Goal: Information Seeking & Learning: Check status

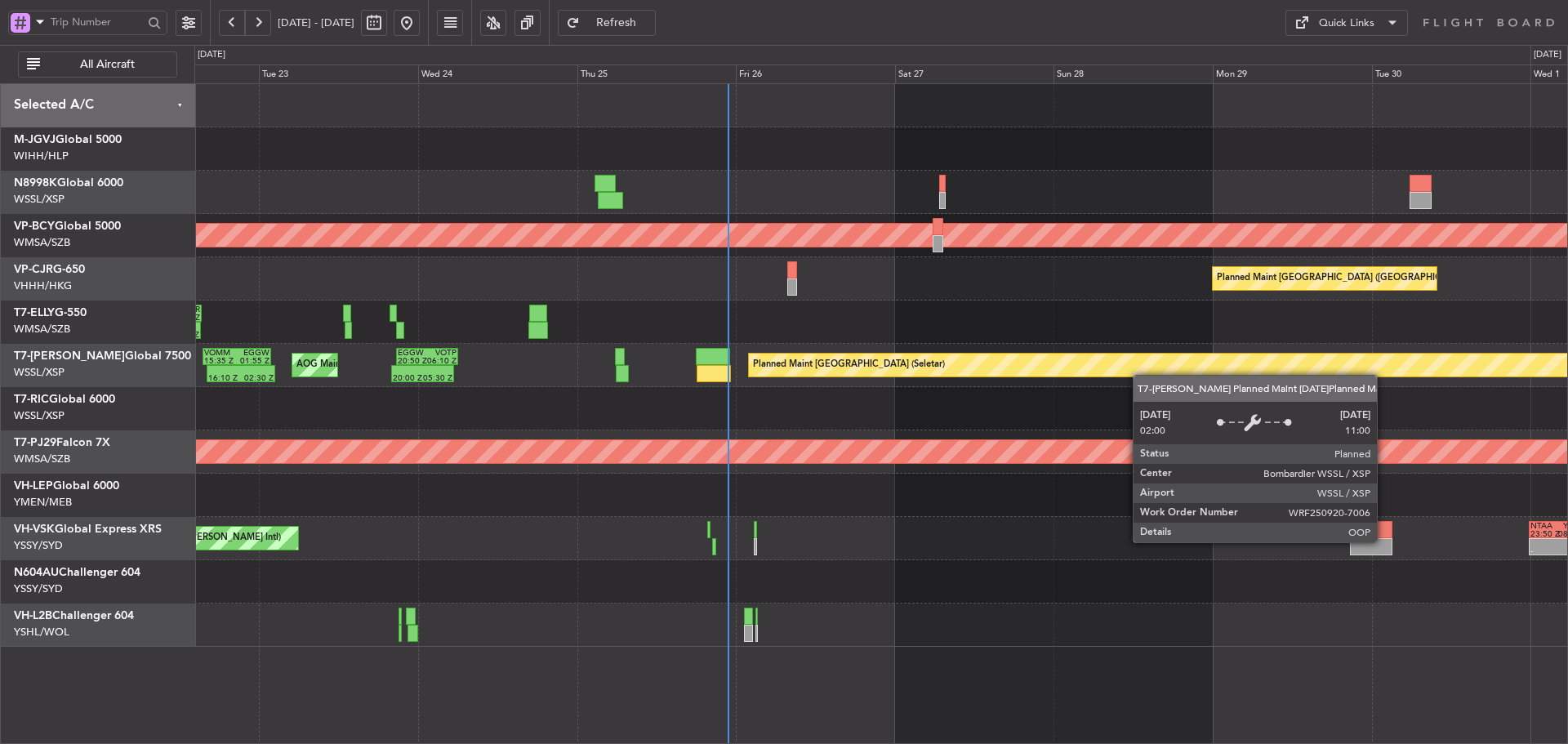
click at [987, 359] on div "Unplanned Maint [GEOGRAPHIC_DATA] (Sultan [PERSON_NAME] [PERSON_NAME] - Subang)…" at bounding box center [881, 365] width 1373 height 563
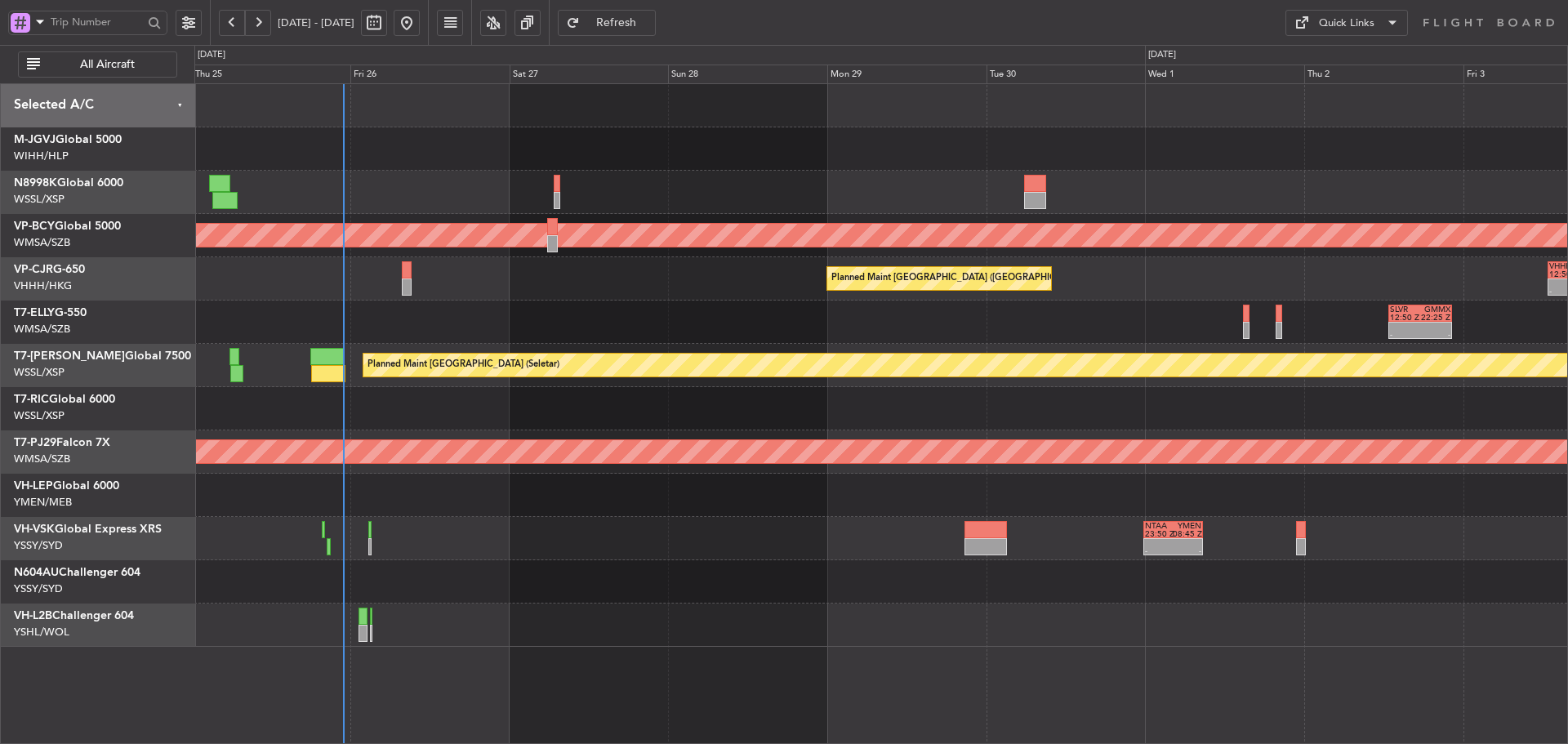
click at [830, 408] on div at bounding box center [881, 409] width 1373 height 43
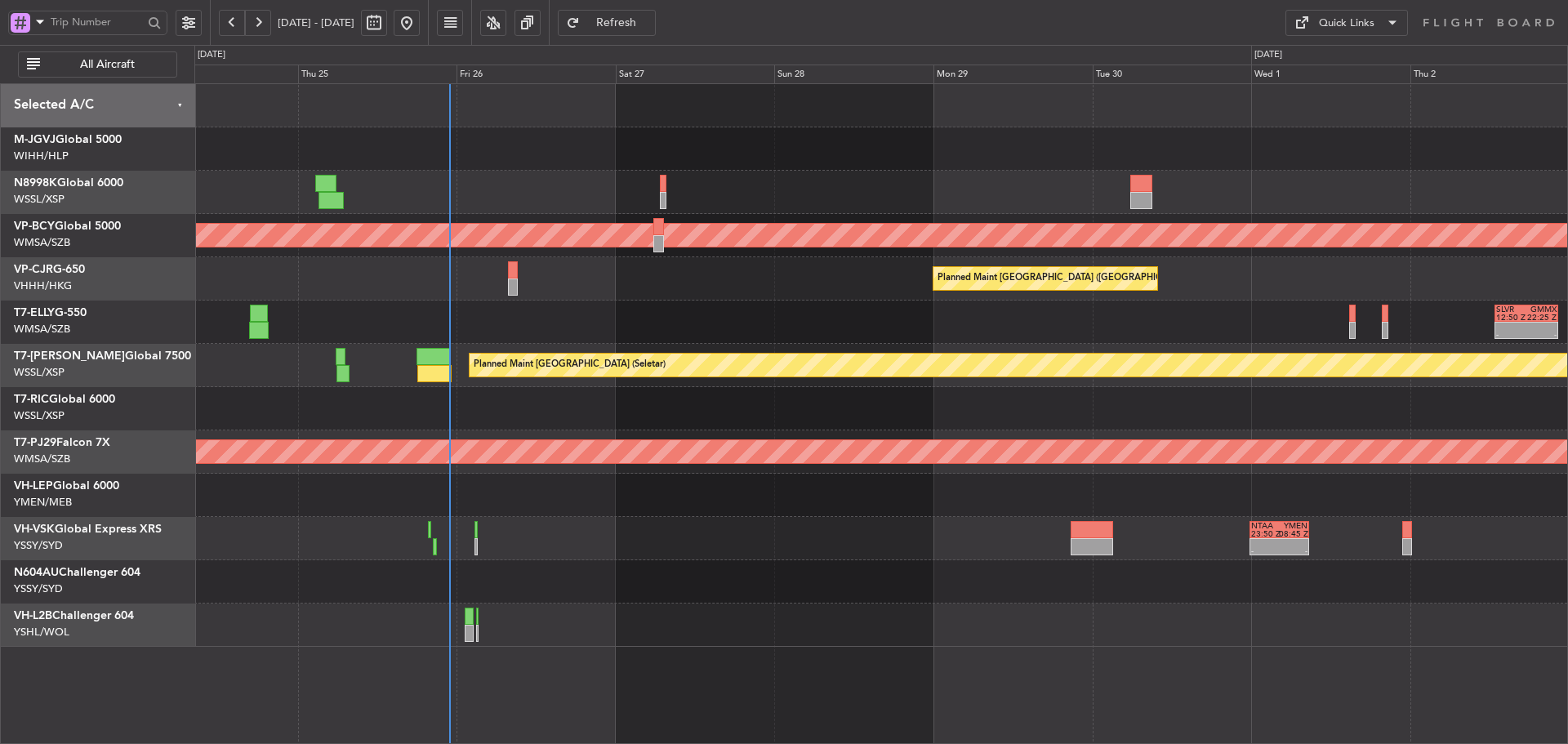
click at [851, 418] on div at bounding box center [881, 409] width 1373 height 43
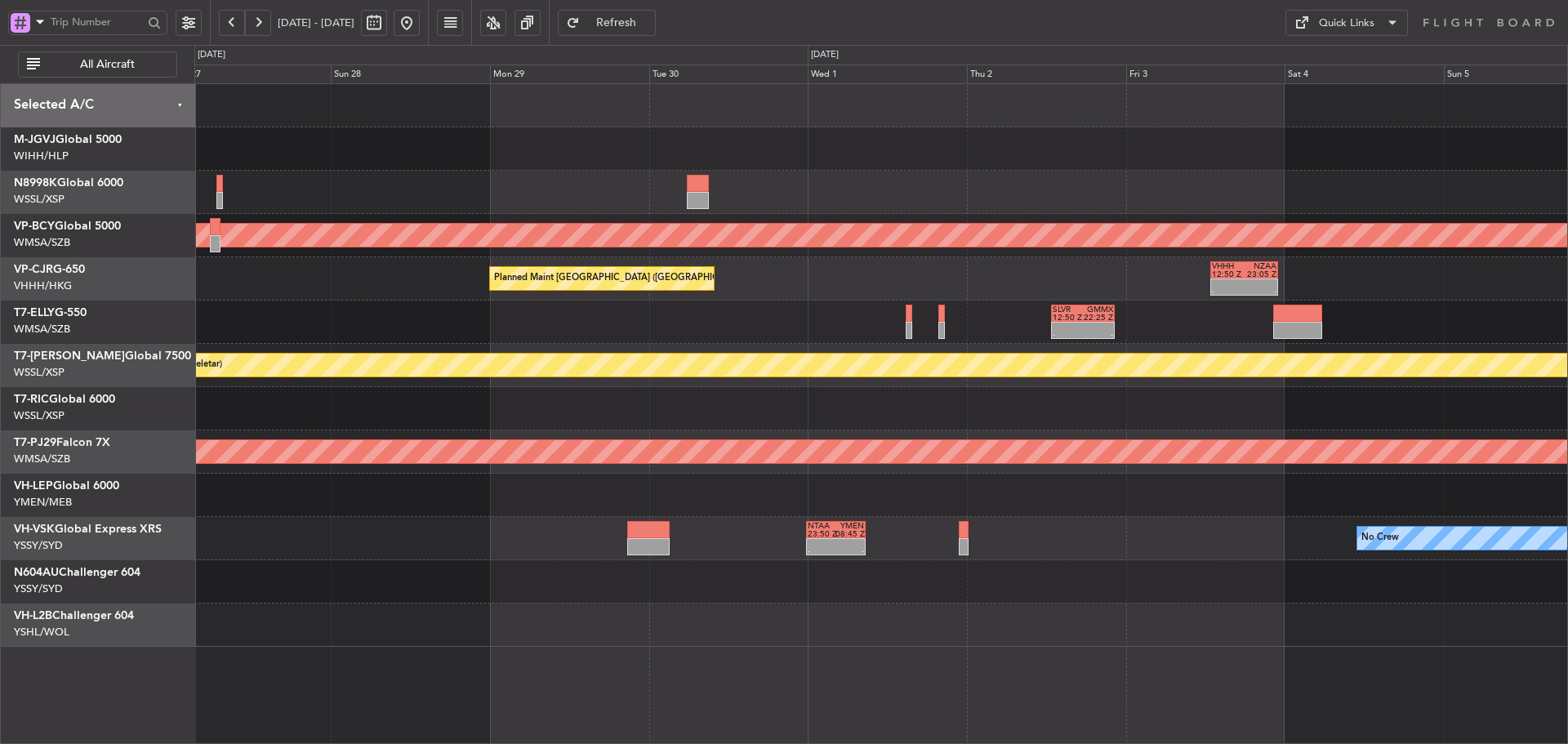
click at [812, 303] on div "Unplanned Maint [GEOGRAPHIC_DATA] (Sultan [PERSON_NAME] [PERSON_NAME] - Subang)…" at bounding box center [881, 365] width 1373 height 563
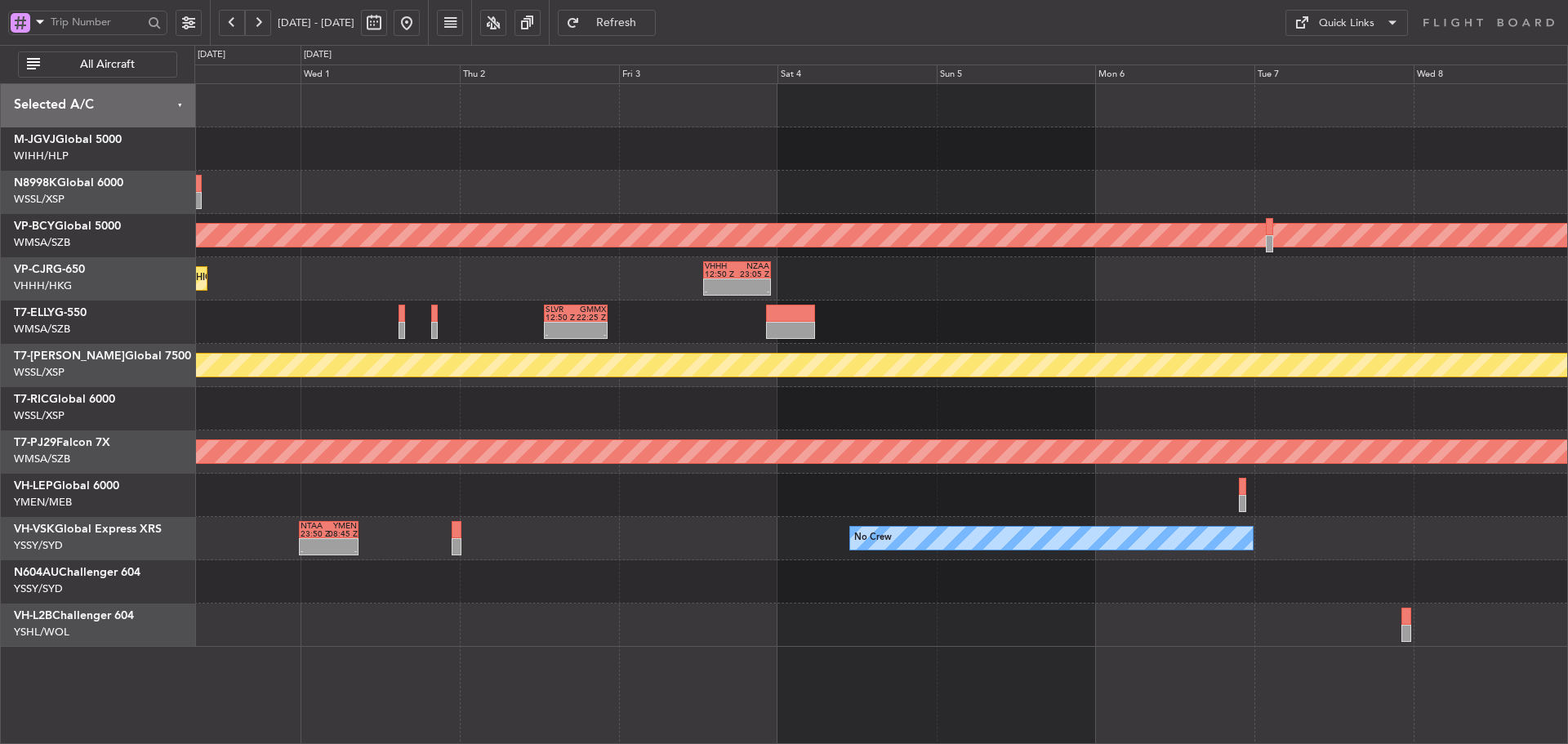
click at [943, 291] on div "Planned Maint [GEOGRAPHIC_DATA] ([GEOGRAPHIC_DATA] Intl) - - VHHH 12:50 Z NZAA …" at bounding box center [881, 278] width 1373 height 43
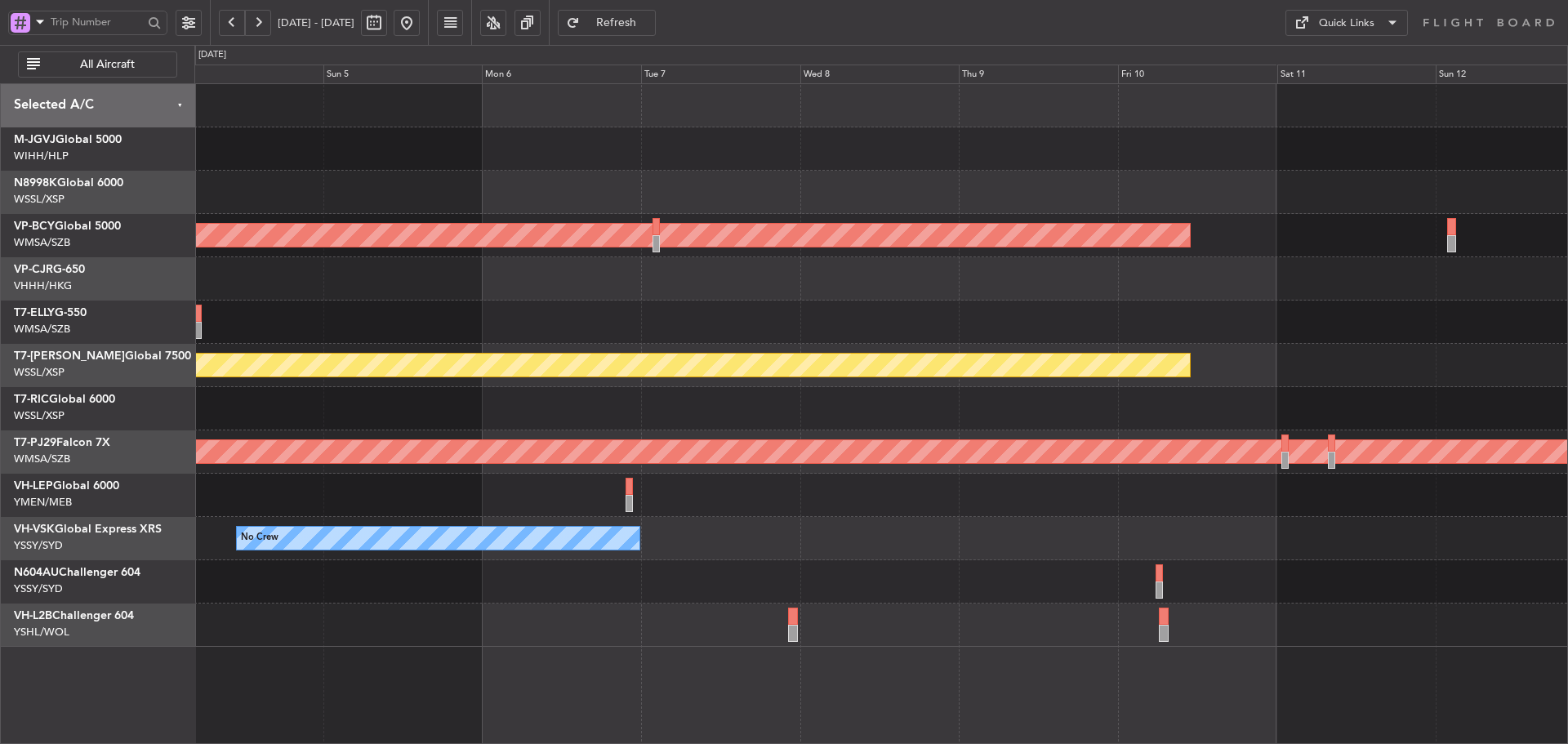
click at [770, 320] on div "- - SLVR 12:50 Z GMMX 22:25 Z" at bounding box center [881, 323] width 1373 height 43
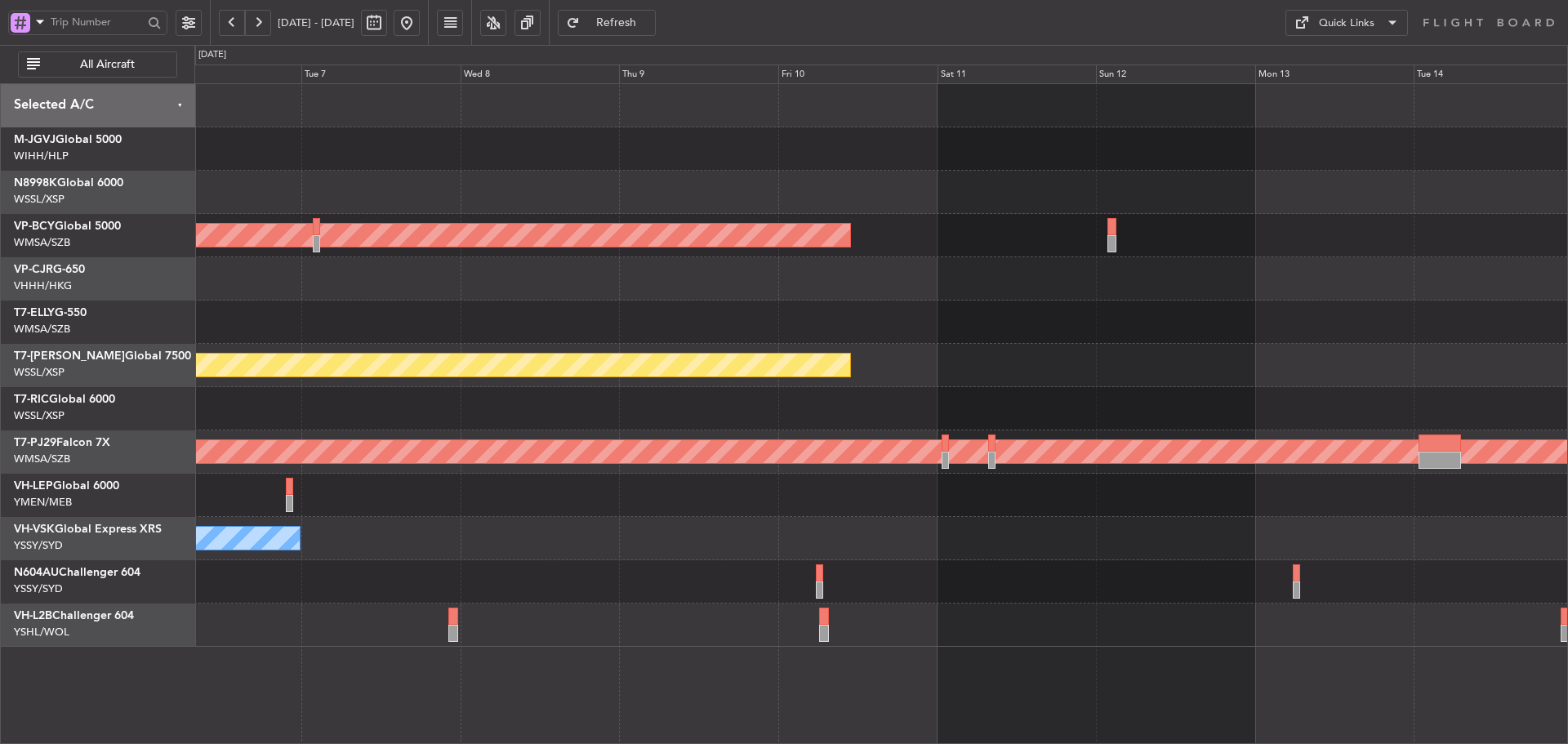
click at [863, 367] on div "Planned Maint [GEOGRAPHIC_DATA] (Seletar)" at bounding box center [881, 366] width 1373 height 43
click at [420, 20] on button at bounding box center [407, 22] width 26 height 26
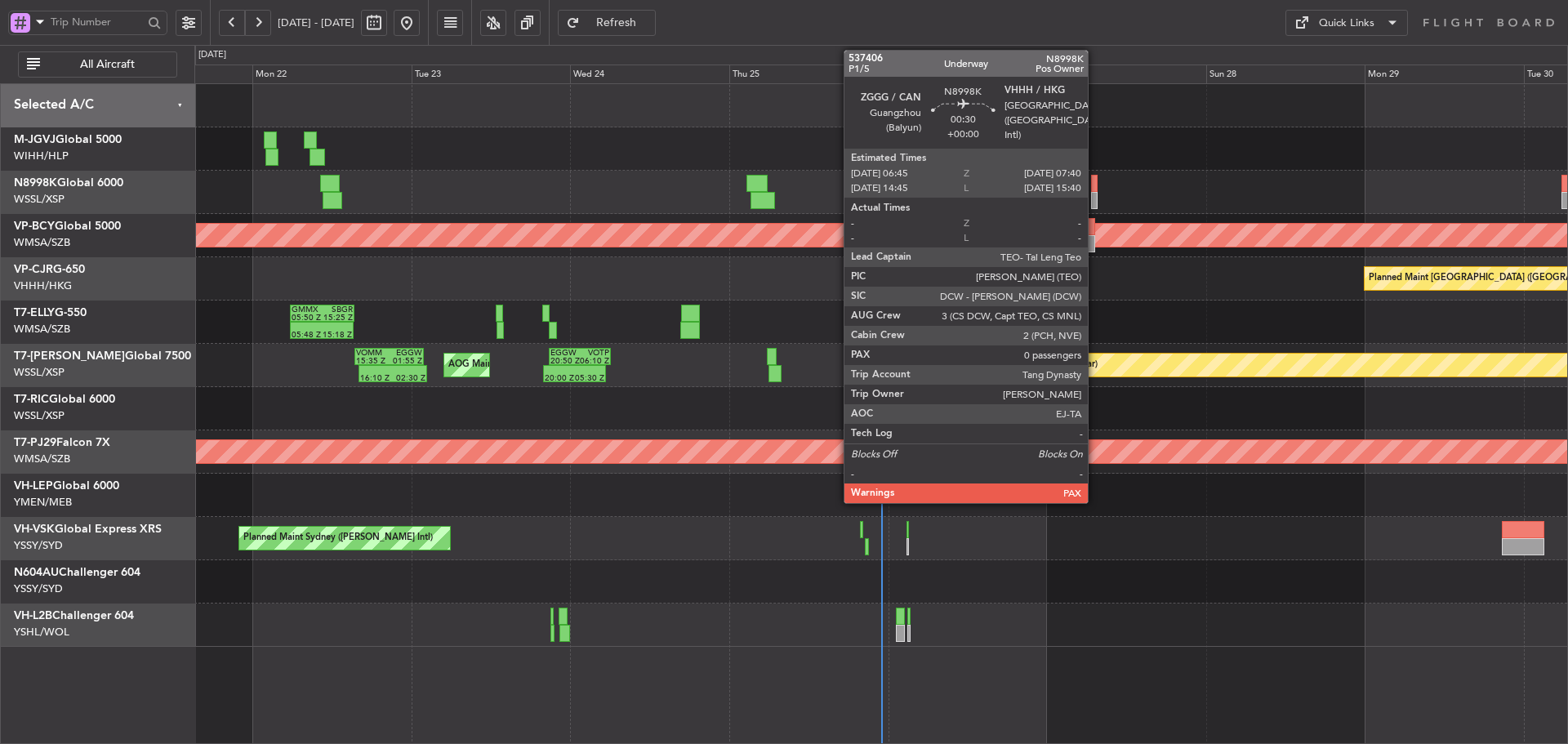
click at [1095, 185] on div at bounding box center [1095, 183] width 7 height 17
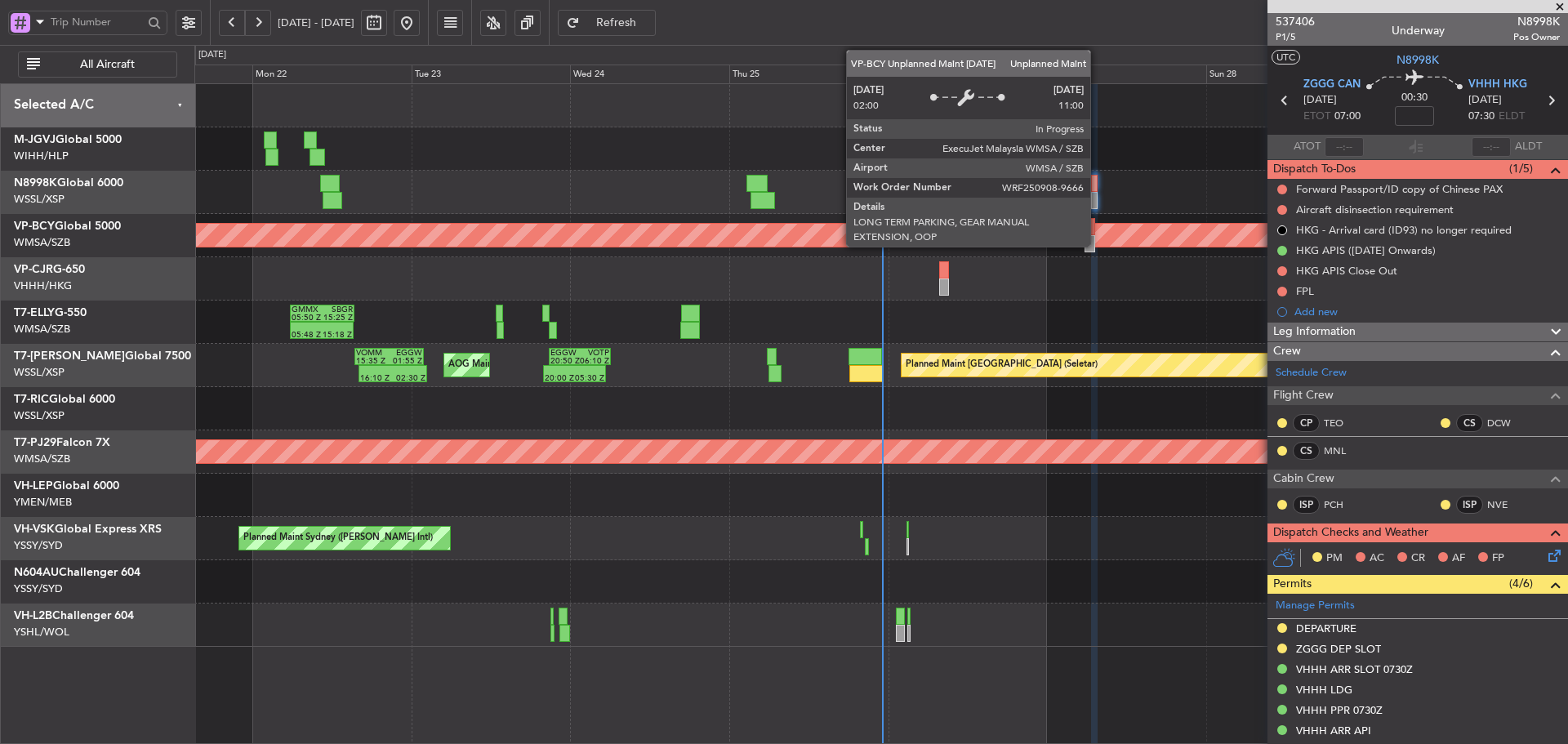
click at [1097, 244] on div "Unplanned Maint [GEOGRAPHIC_DATA] (Sultan [PERSON_NAME] [PERSON_NAME] - Subang)" at bounding box center [881, 235] width 4119 height 23
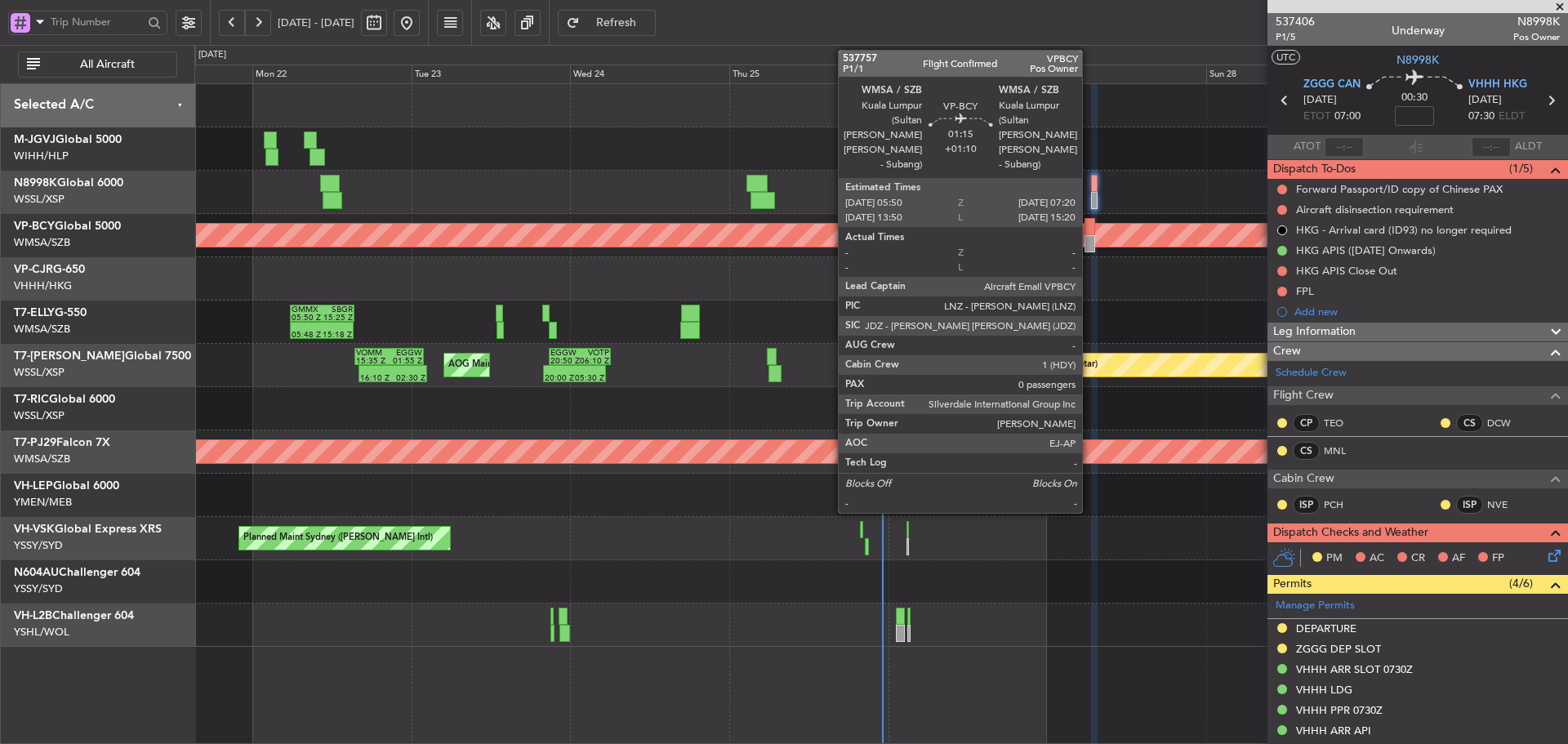
click at [1088, 243] on div at bounding box center [1090, 244] width 11 height 17
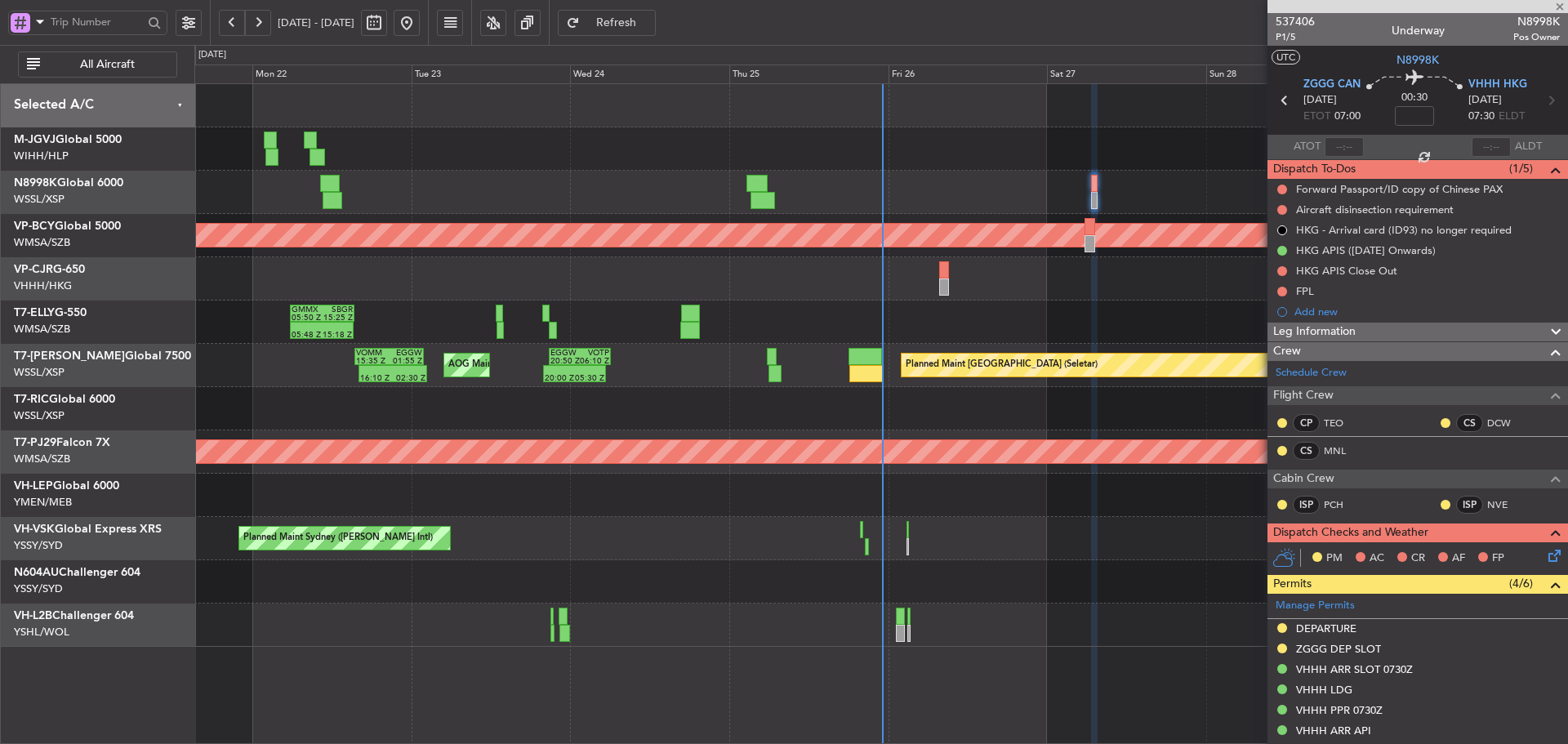
type input "+01:10"
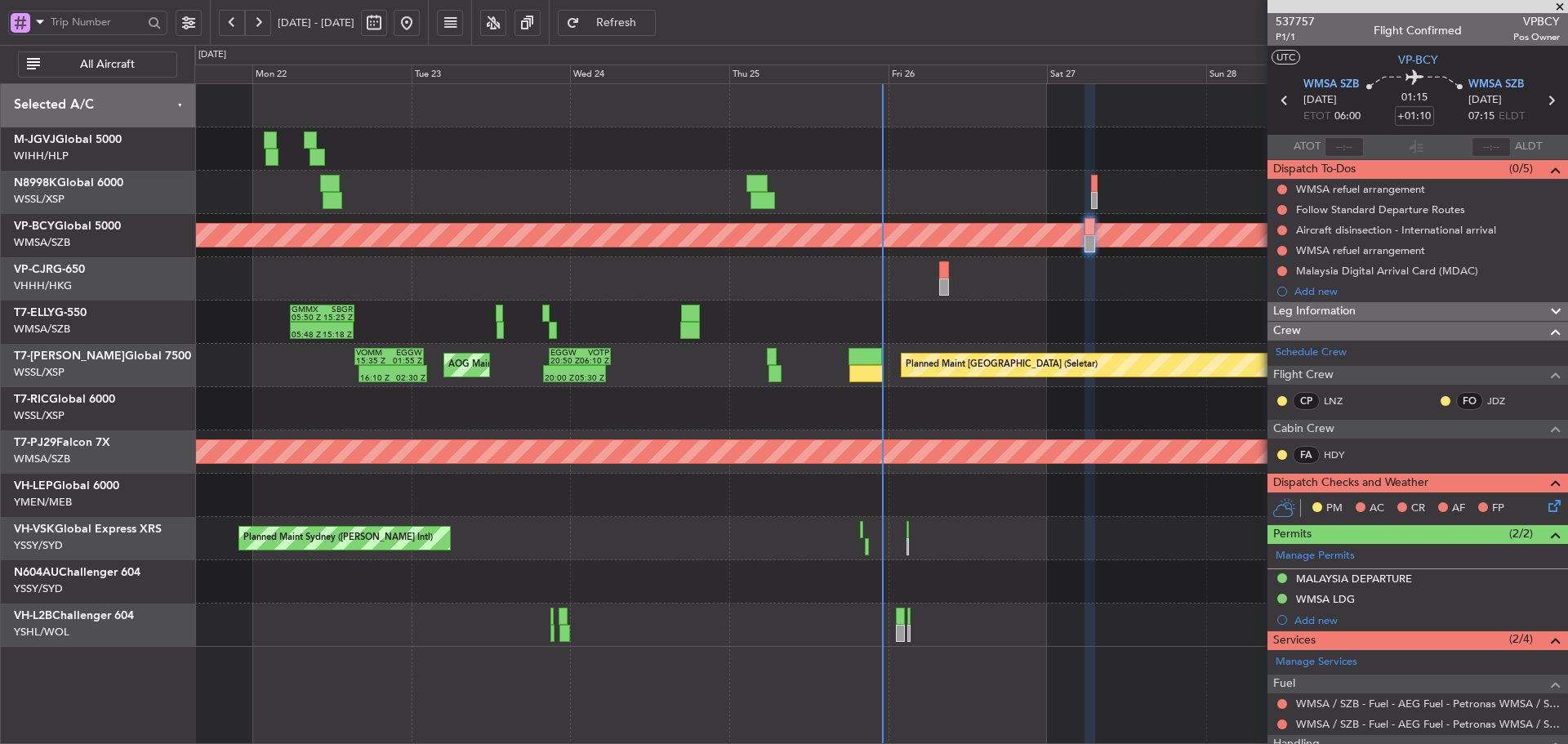
scroll to position [96, 0]
